Goal: Task Accomplishment & Management: Use online tool/utility

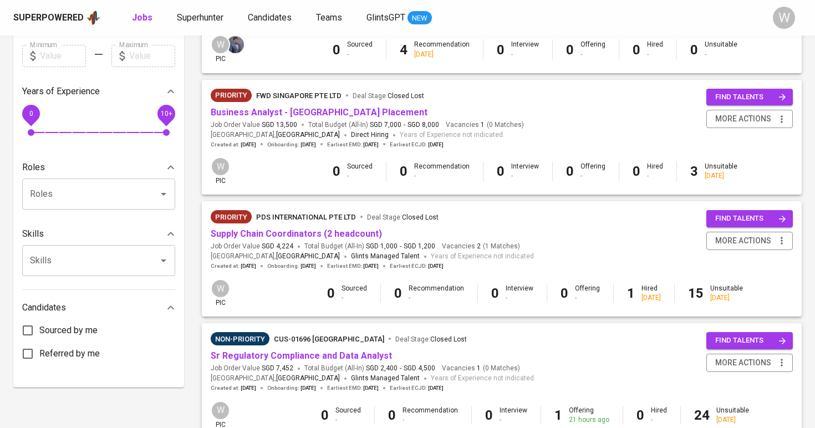
scroll to position [326, 0]
click at [346, 229] on link "Supply Chain Coordinators (2 headcount)" at bounding box center [296, 234] width 171 height 11
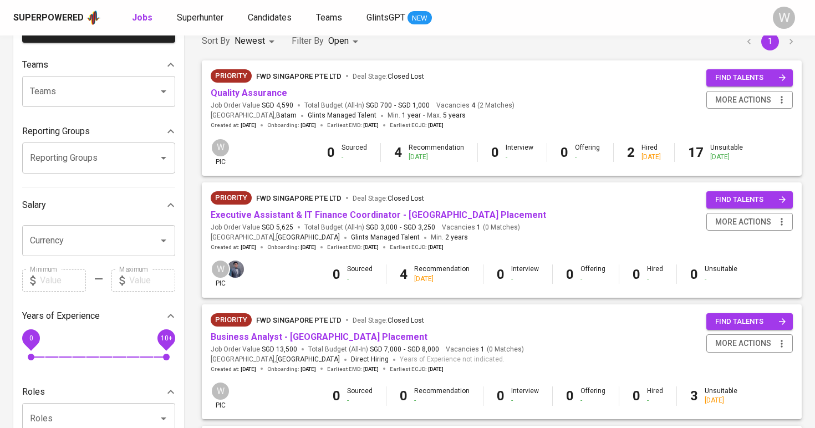
scroll to position [9, 0]
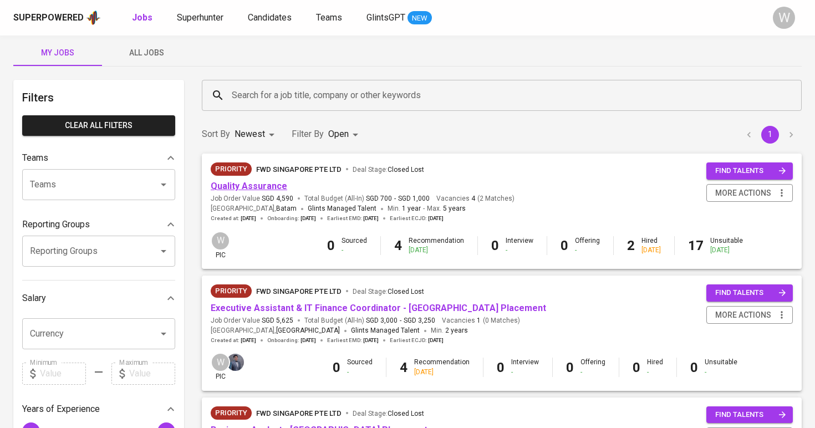
click at [266, 182] on link "Quality Assurance" at bounding box center [249, 186] width 76 height 11
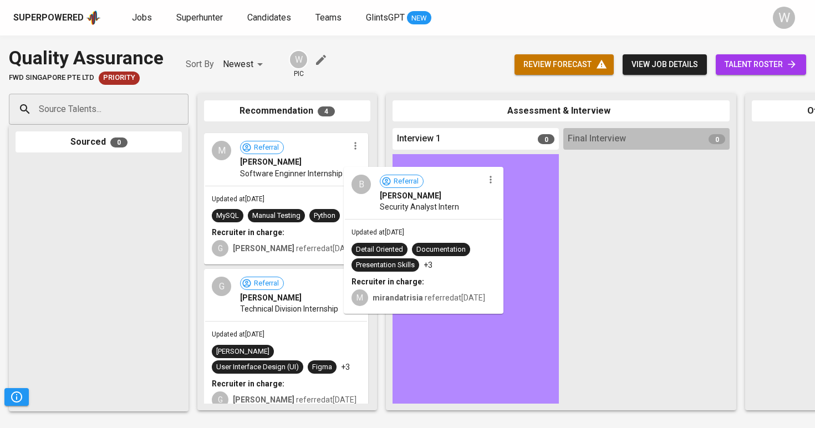
drag, startPoint x: 319, startPoint y: 156, endPoint x: 462, endPoint y: 197, distance: 148.1
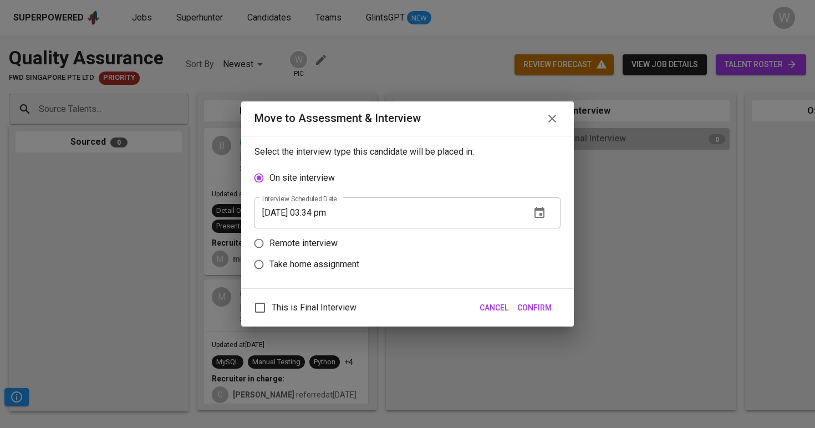
click at [311, 251] on label "Remote interview" at bounding box center [399, 243] width 303 height 21
click at [269, 251] on input "Remote interview" at bounding box center [258, 243] width 21 height 21
radio input "true"
click at [535, 304] on span "Confirm" at bounding box center [534, 308] width 34 height 14
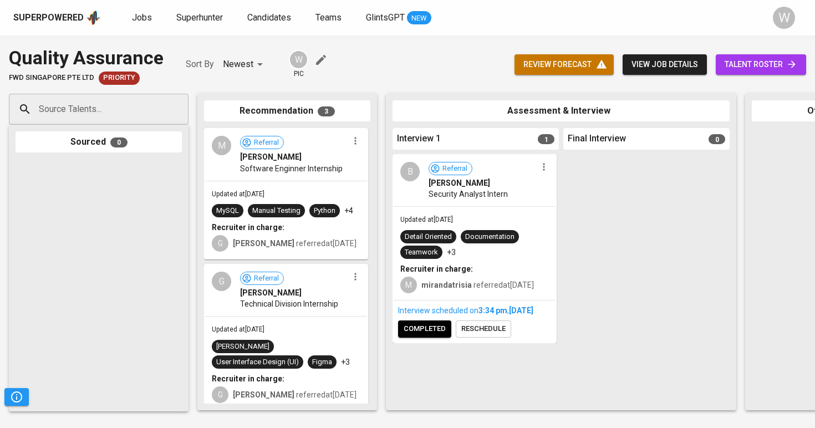
click at [354, 144] on icon "button" at bounding box center [355, 140] width 11 height 11
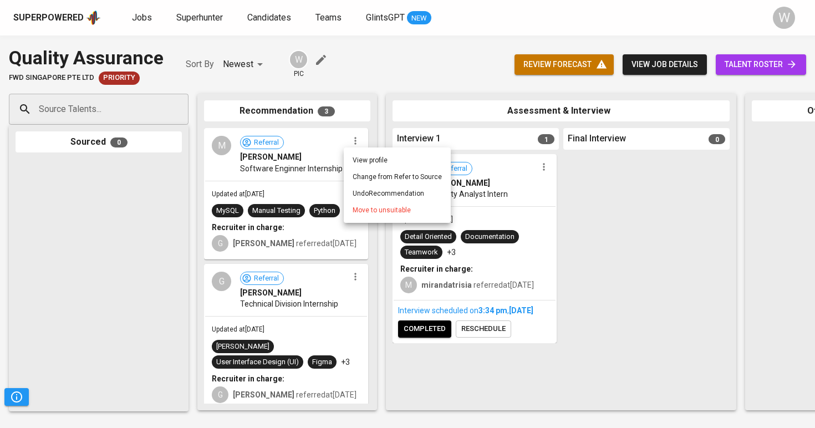
click at [390, 216] on li "Move to unsuitable" at bounding box center [397, 210] width 107 height 17
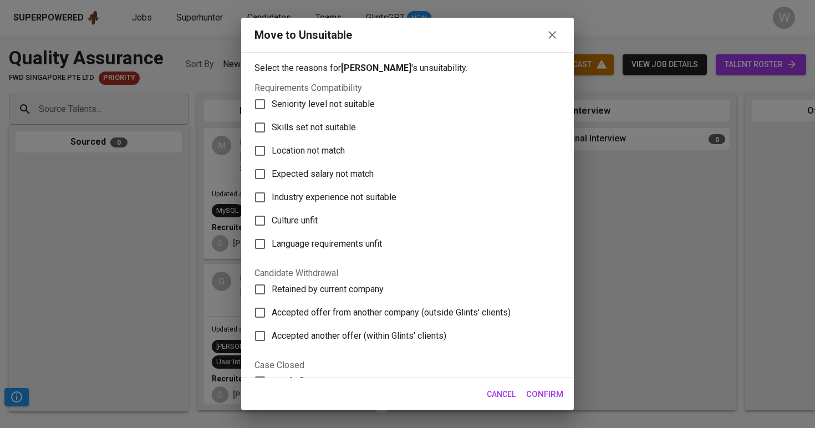
click at [329, 117] on label "Skills set not suitable" at bounding box center [399, 127] width 303 height 23
click at [272, 117] on input "Skills set not suitable" at bounding box center [259, 127] width 23 height 23
checkbox input "true"
click at [542, 399] on span "Confirm" at bounding box center [544, 394] width 37 height 14
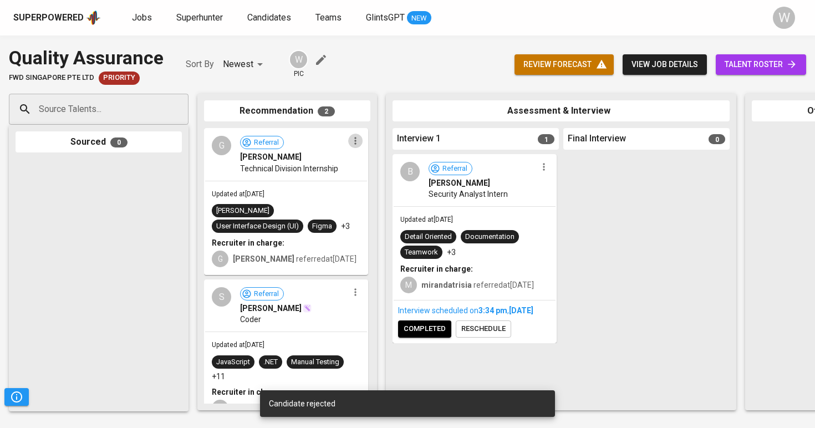
click at [355, 141] on icon "button" at bounding box center [355, 140] width 11 height 11
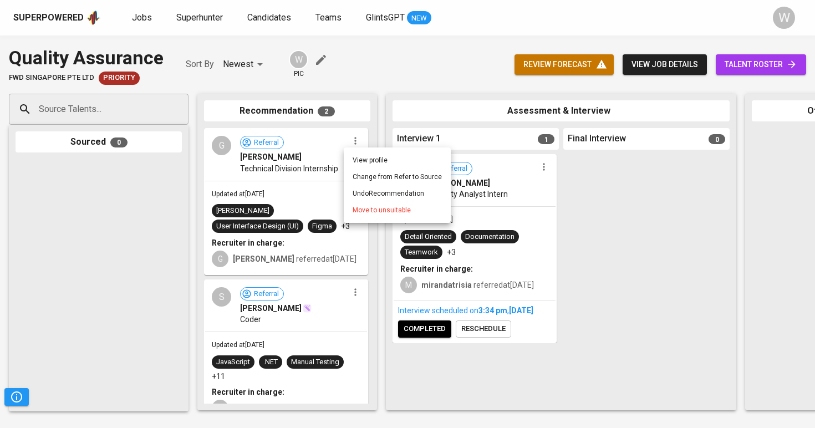
click at [386, 204] on li "Move to unsuitable" at bounding box center [397, 210] width 107 height 17
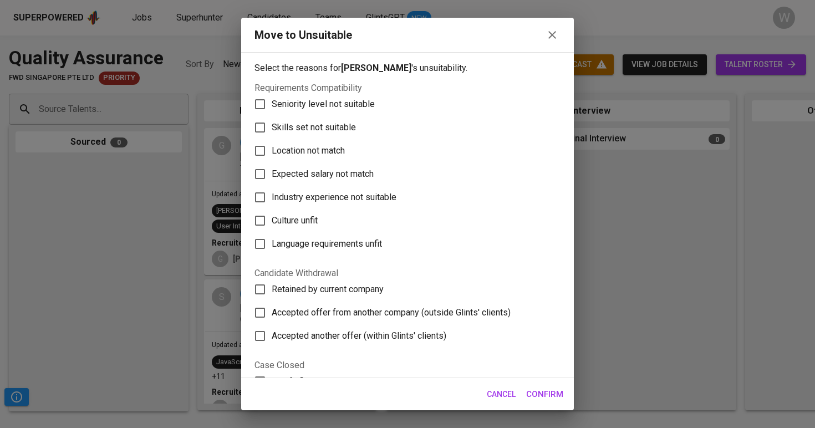
click at [347, 138] on label "Skills set not suitable" at bounding box center [399, 127] width 303 height 23
click at [272, 138] on input "Skills set not suitable" at bounding box center [259, 127] width 23 height 23
checkbox input "true"
click at [533, 400] on span "Confirm" at bounding box center [544, 394] width 37 height 14
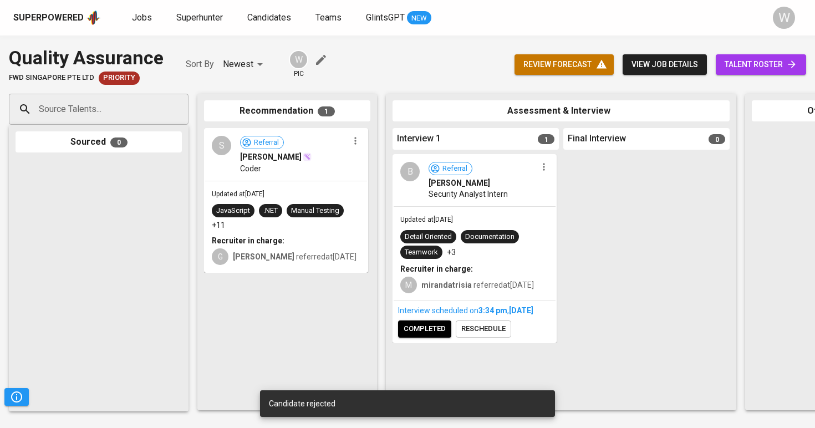
click at [354, 140] on icon "button" at bounding box center [355, 140] width 11 height 11
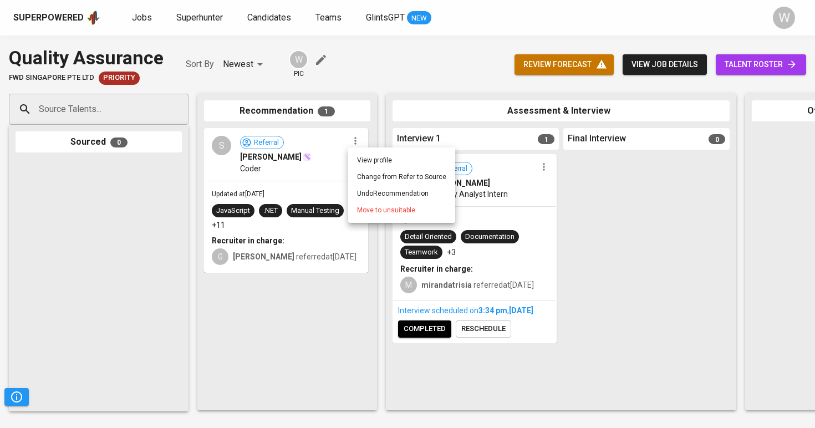
click at [380, 213] on span "Move to unsuitable" at bounding box center [386, 210] width 58 height 10
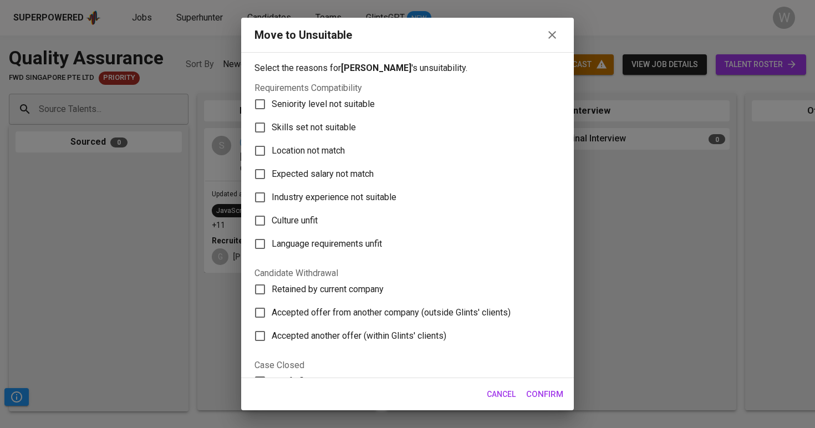
click at [349, 121] on span "Skills set not suitable" at bounding box center [314, 127] width 84 height 13
click at [272, 121] on input "Skills set not suitable" at bounding box center [259, 127] width 23 height 23
checkbox input "true"
click at [541, 399] on span "Confirm" at bounding box center [544, 394] width 37 height 14
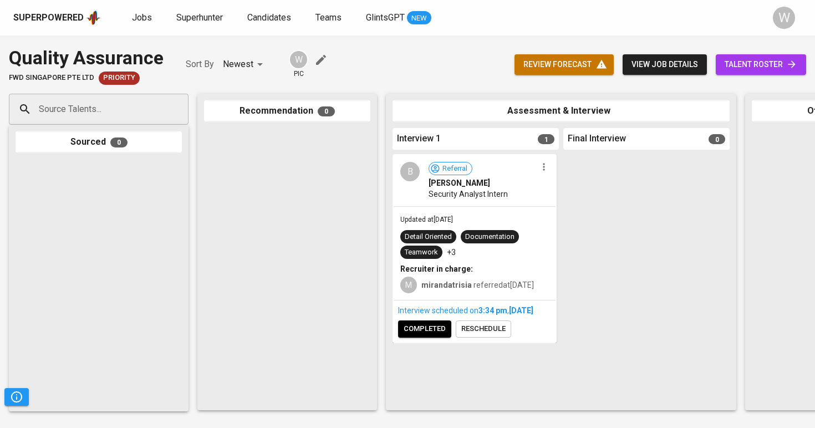
click at [132, 25] on div "Superpowered Jobs Superhunter Candidates Teams GlintsGPT NEW" at bounding box center [389, 17] width 753 height 17
click at [145, 22] on span "Jobs" at bounding box center [142, 17] width 20 height 11
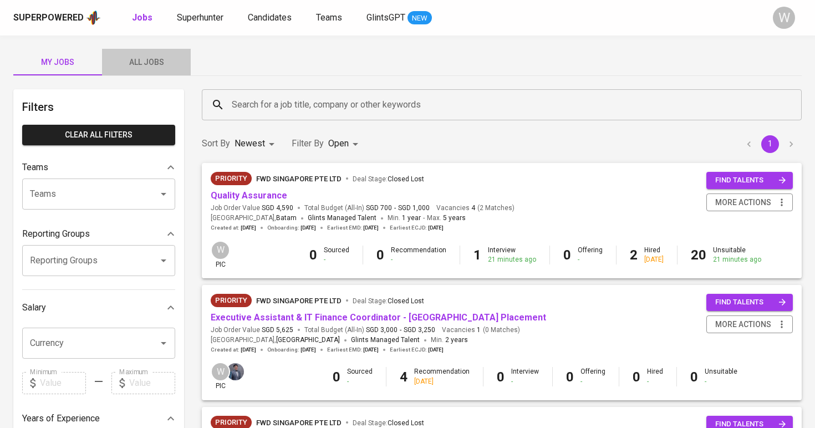
click at [115, 50] on button "All Jobs" at bounding box center [146, 62] width 89 height 27
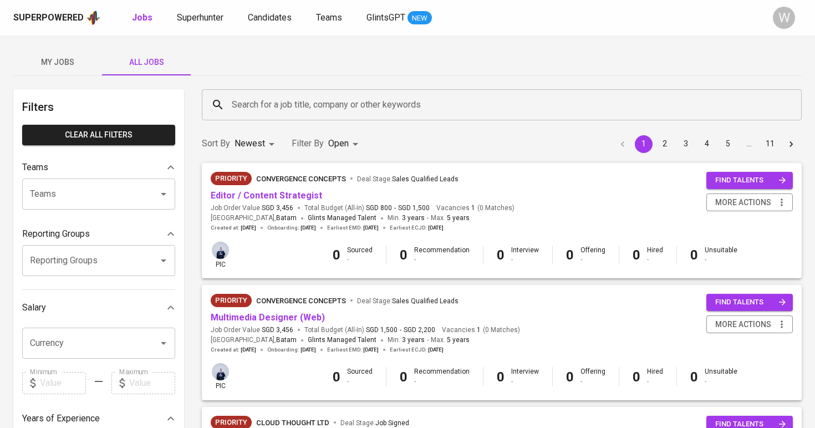
click at [237, 108] on input "Search for a job title, company or other keywords" at bounding box center [504, 104] width 551 height 21
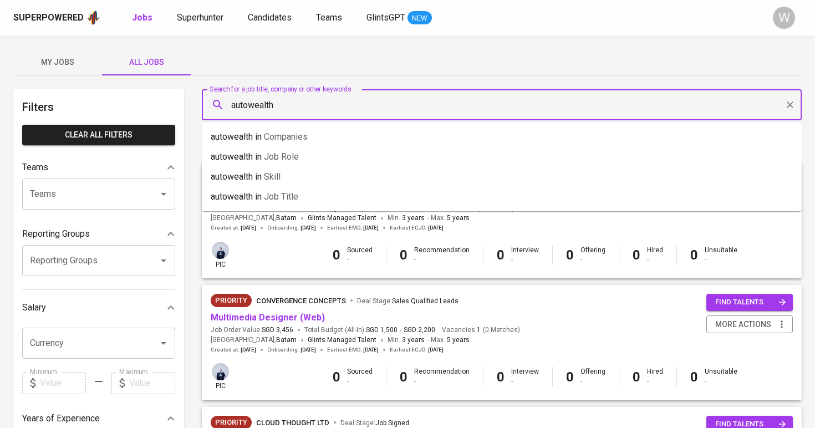
type input "autowealth"
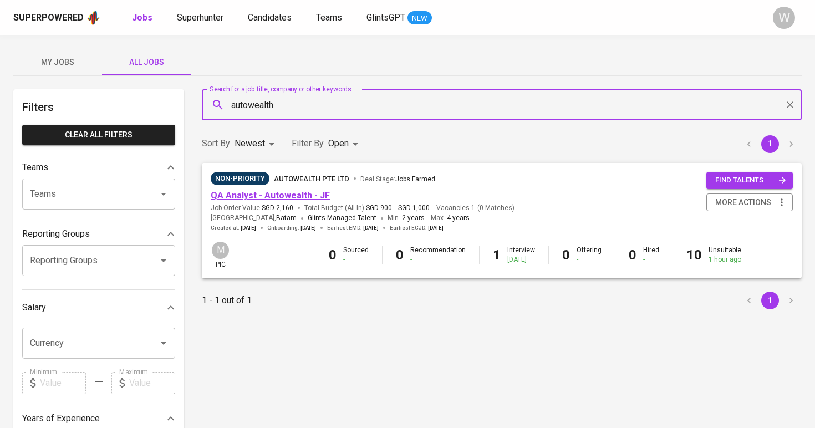
click at [268, 200] on link "QA Analyst - Autowealth - JF" at bounding box center [270, 195] width 119 height 11
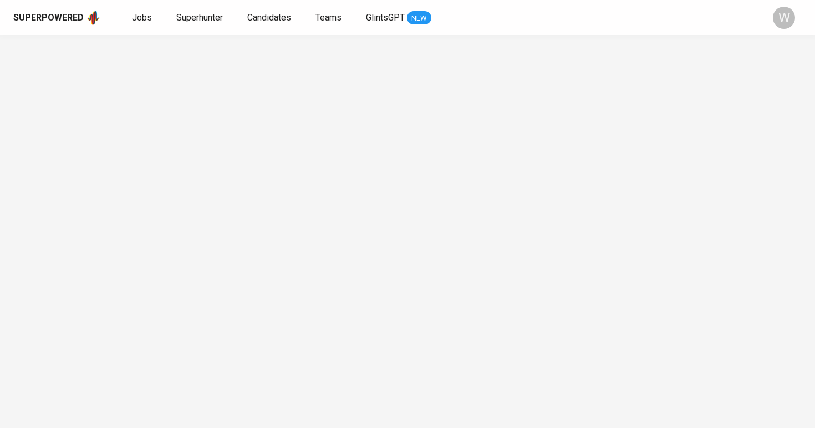
click at [268, 200] on div at bounding box center [407, 231] width 815 height 392
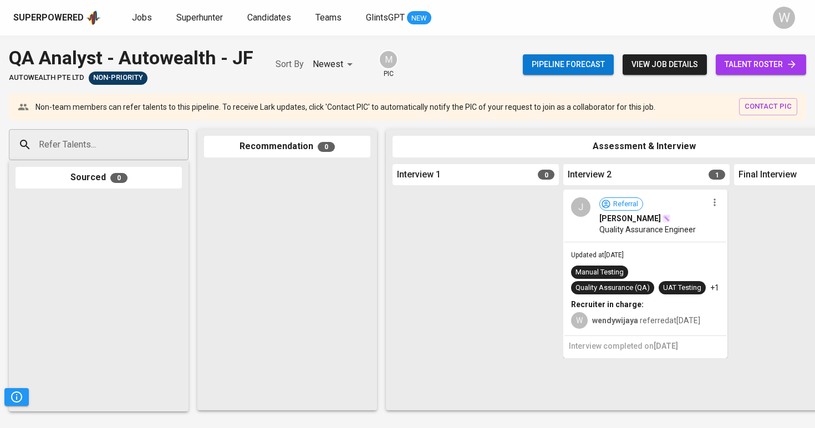
click at [423, 259] on div at bounding box center [475, 297] width 166 height 214
click at [615, 278] on div "Manual Testing Quality Assurance (QA) UAT Testing +1" at bounding box center [645, 279] width 149 height 29
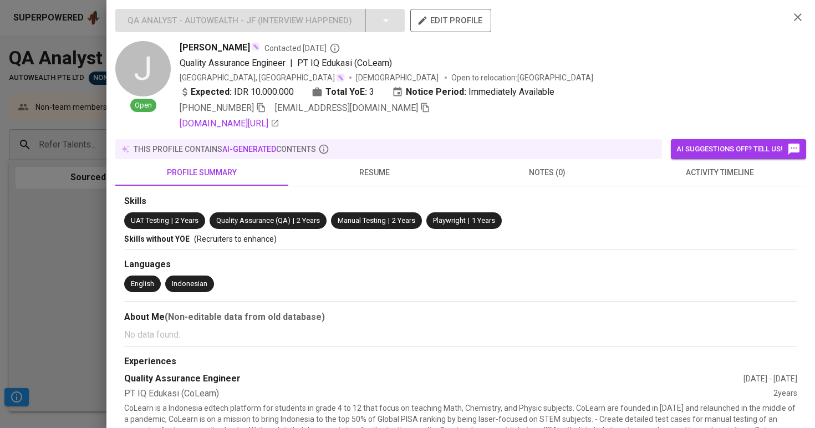
click at [662, 170] on span "activity timeline" at bounding box center [720, 173] width 160 height 14
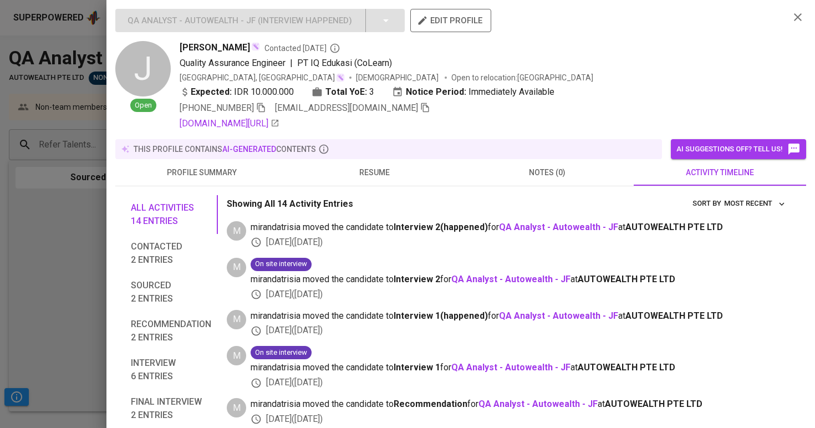
click at [208, 163] on button "profile summary" at bounding box center [201, 172] width 173 height 27
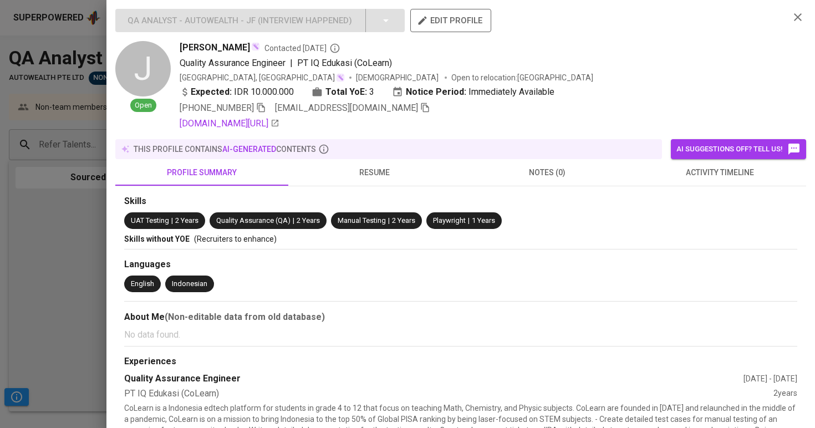
click at [71, 229] on div at bounding box center [407, 214] width 815 height 428
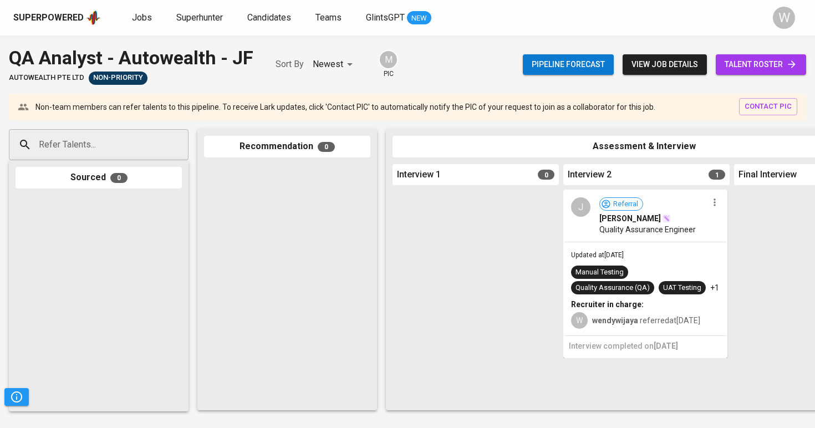
click at [781, 62] on span "talent roster" at bounding box center [760, 65] width 73 height 14
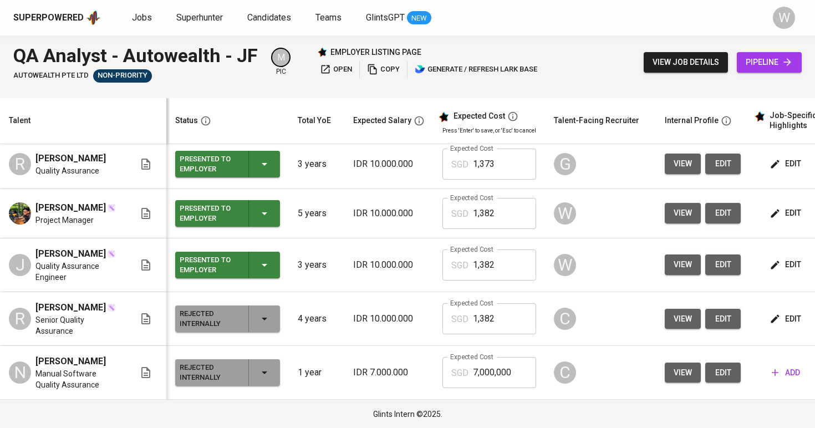
click at [776, 263] on icon "button" at bounding box center [774, 264] width 11 height 11
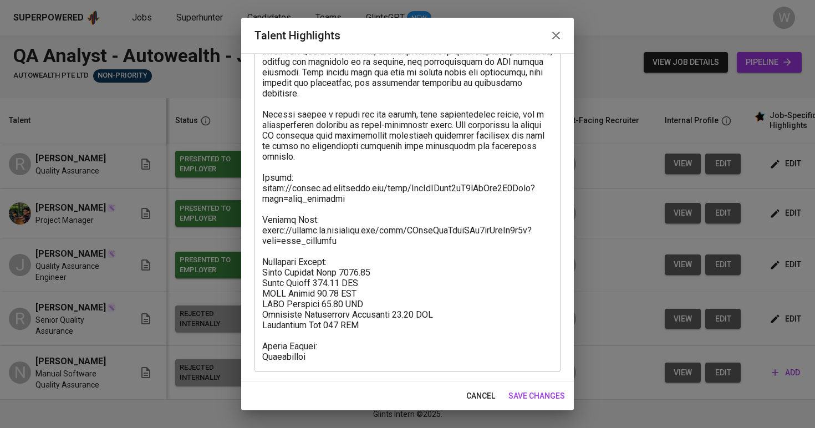
scroll to position [301, 0]
click at [388, 357] on textarea at bounding box center [407, 93] width 290 height 537
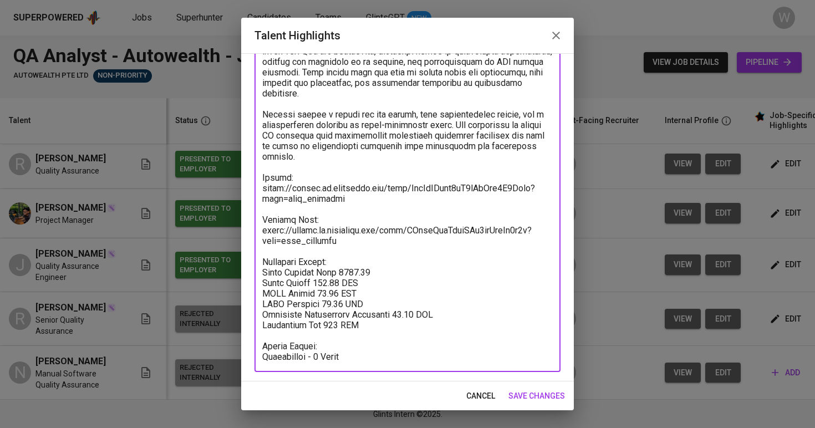
type textarea "[PERSON_NAME] has around two and a half years of experience as a Quality Assura…"
click at [539, 393] on span "save changes" at bounding box center [536, 396] width 57 height 14
